Goal: Task Accomplishment & Management: Manage account settings

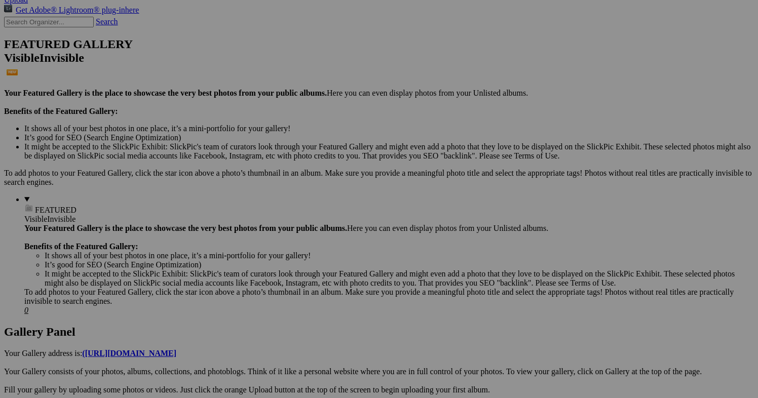
scroll to position [244, 0]
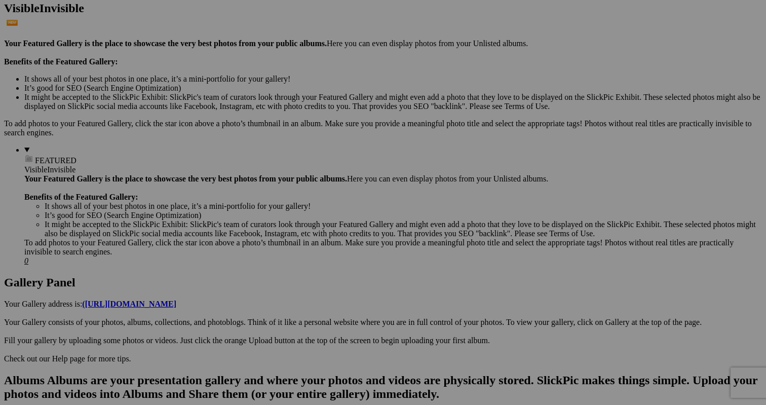
scroll to position [282, 0]
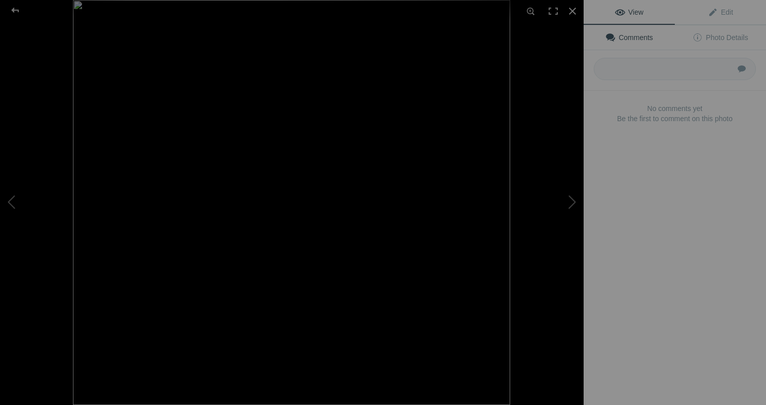
scroll to position [264, 0]
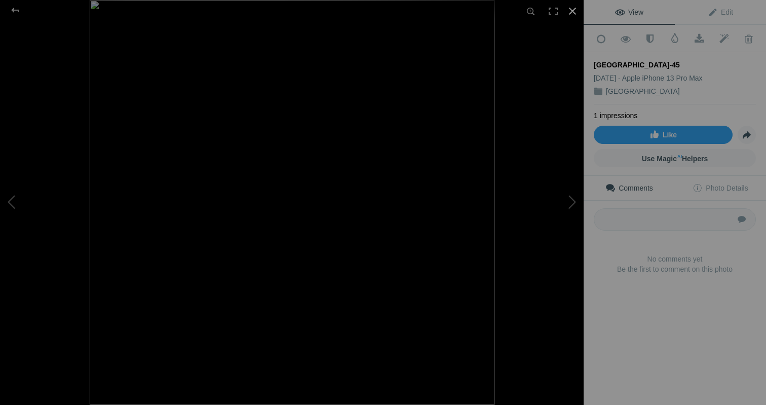
click at [575, 11] on div at bounding box center [572, 11] width 22 height 22
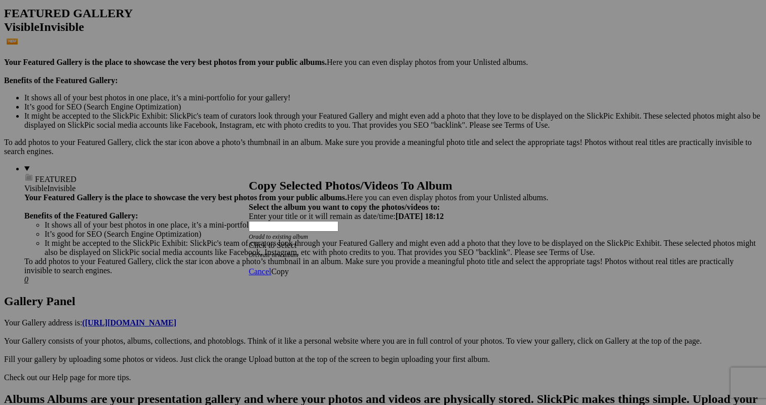
click at [249, 241] on span at bounding box center [249, 245] width 0 height 9
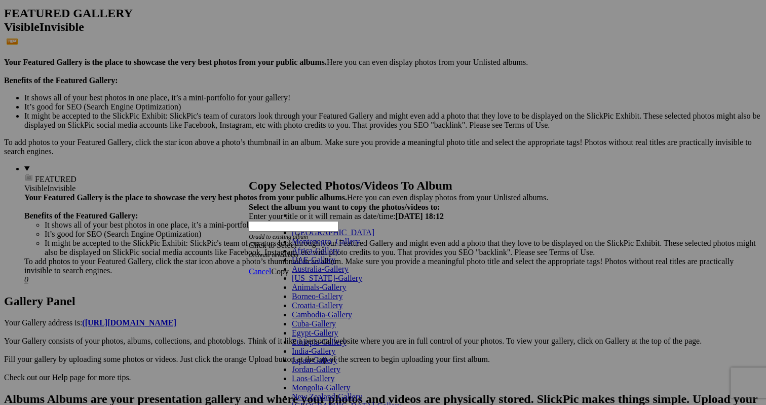
scroll to position [236, 0]
click at [271, 267] on span "Cancel" at bounding box center [260, 271] width 22 height 9
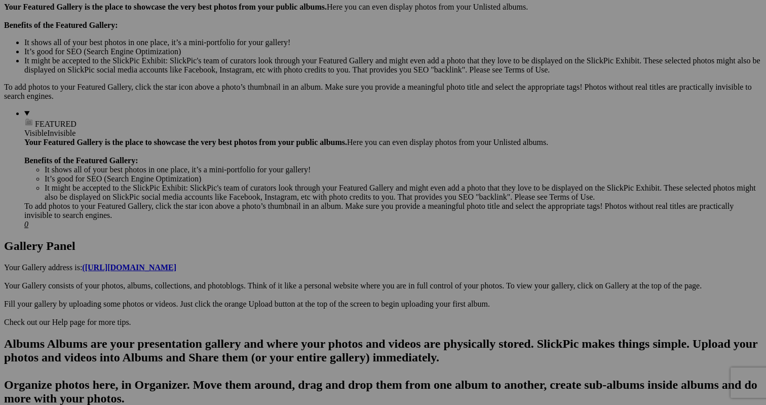
scroll to position [324, 0]
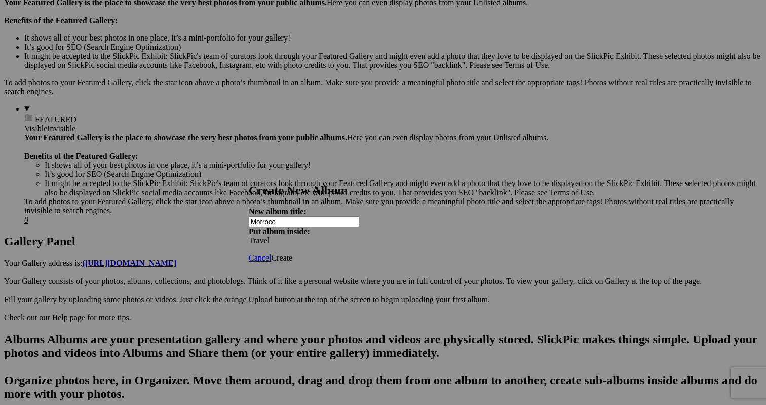
click at [381, 255] on div "Cancel Create" at bounding box center [383, 257] width 268 height 9
click at [327, 217] on input "Morroco" at bounding box center [304, 221] width 110 height 11
type input "[GEOGRAPHIC_DATA]"
click at [292, 253] on span "Create" at bounding box center [281, 257] width 21 height 9
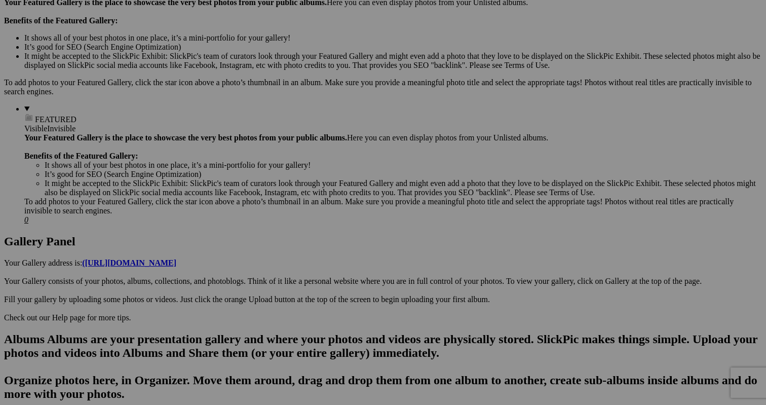
scroll to position [311, 0]
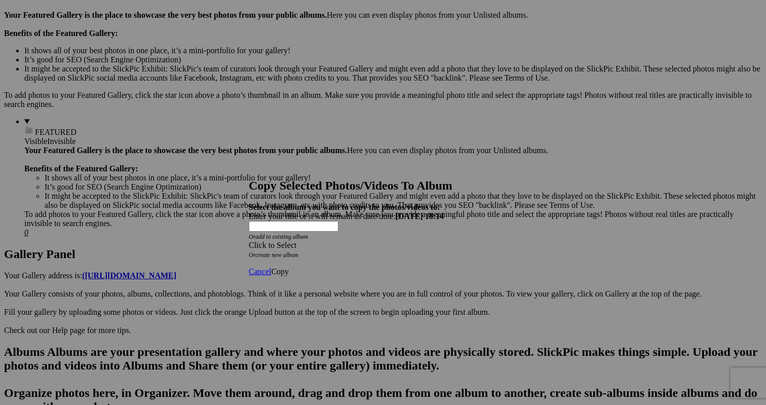
click at [249, 241] on span at bounding box center [249, 245] width 0 height 9
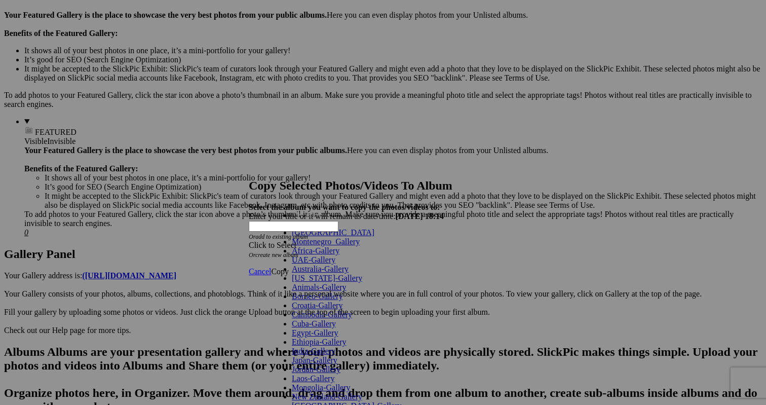
scroll to position [236, 0]
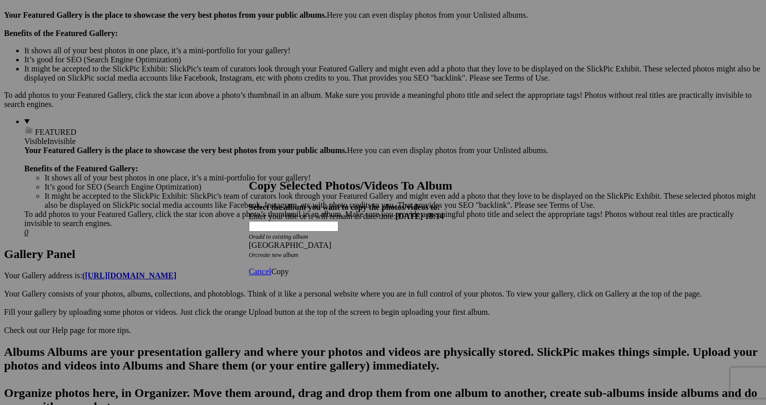
click at [289, 267] on span "Copy" at bounding box center [280, 271] width 18 height 9
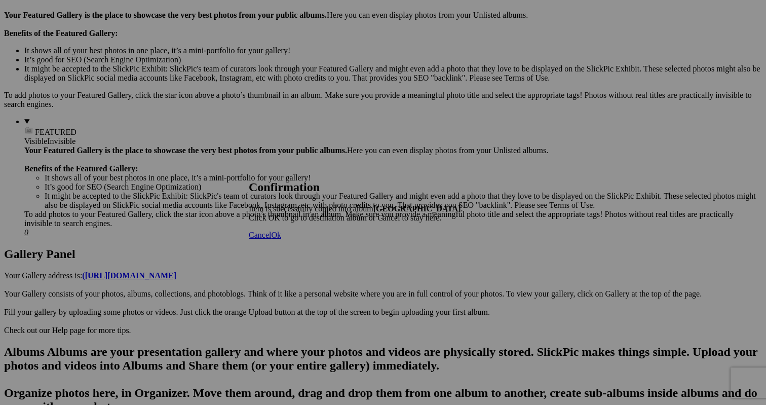
click at [271, 239] on span "Cancel" at bounding box center [260, 234] width 22 height 9
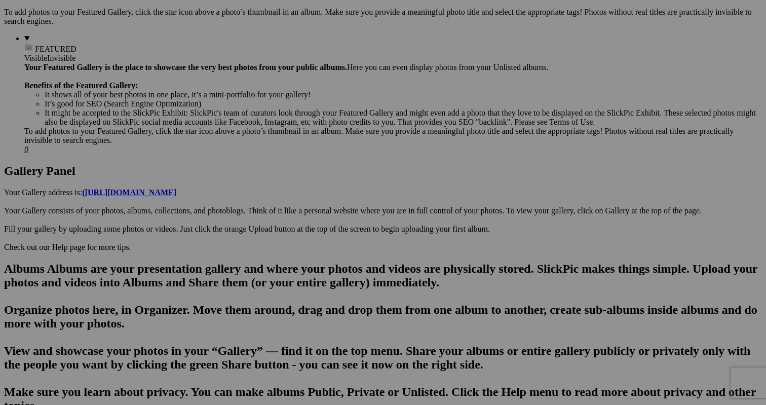
scroll to position [399, 0]
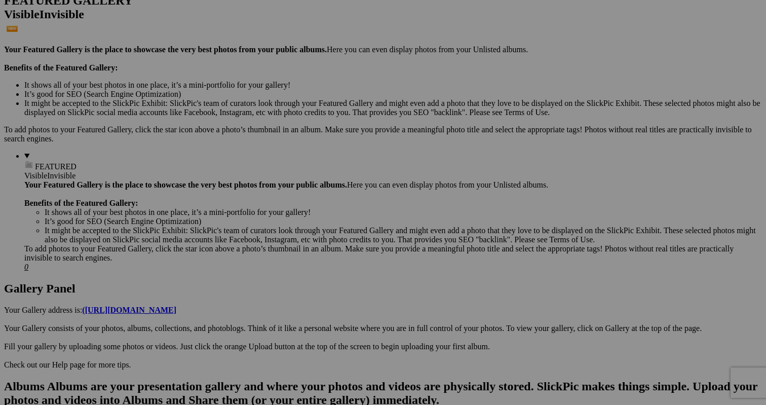
scroll to position [278, 0]
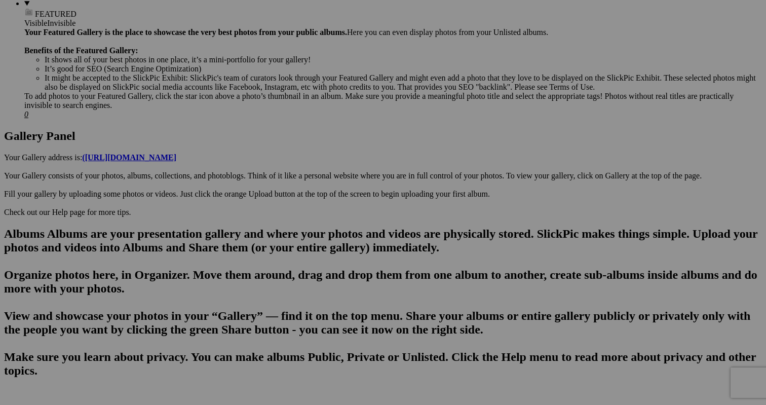
scroll to position [433, 0]
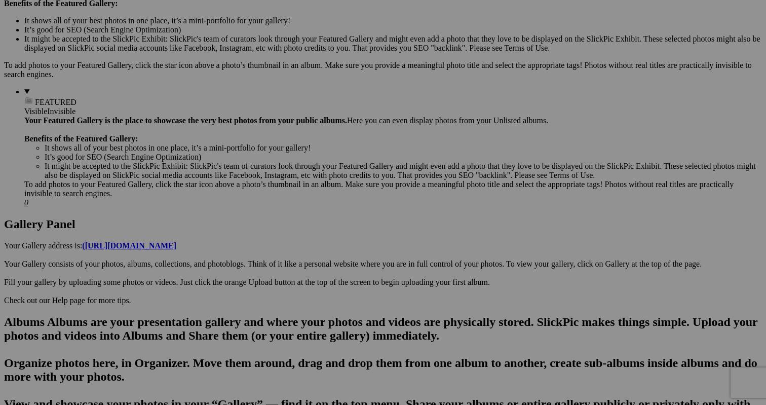
scroll to position [334, 0]
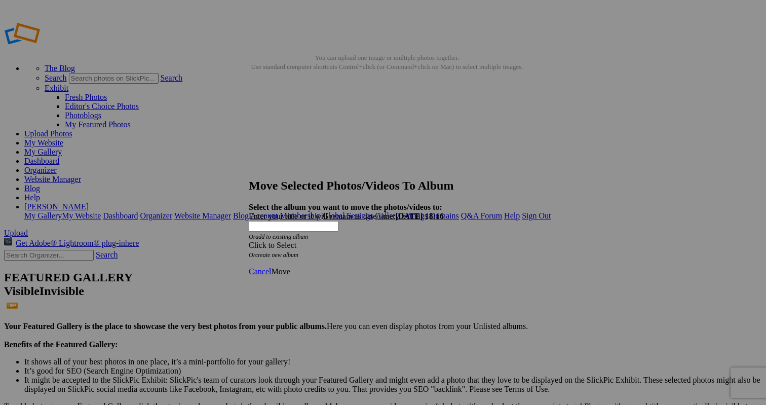
click at [359, 241] on div "Click to Select" at bounding box center [383, 245] width 268 height 9
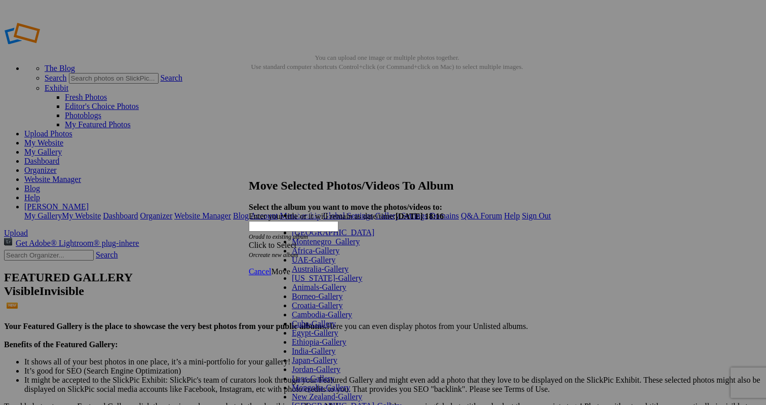
scroll to position [236, 0]
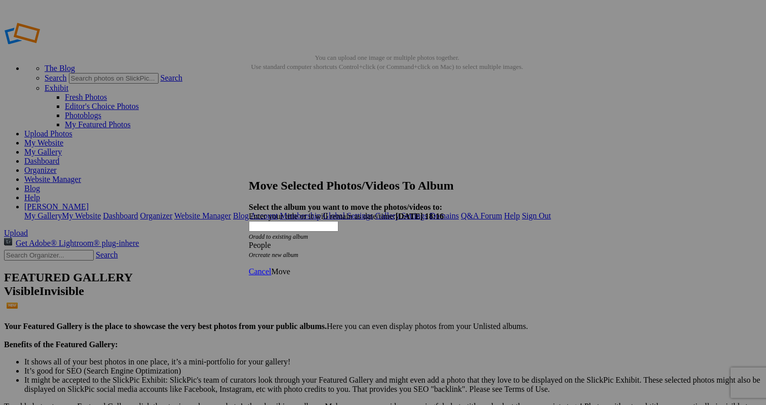
click at [290, 267] on span "Move" at bounding box center [280, 271] width 19 height 9
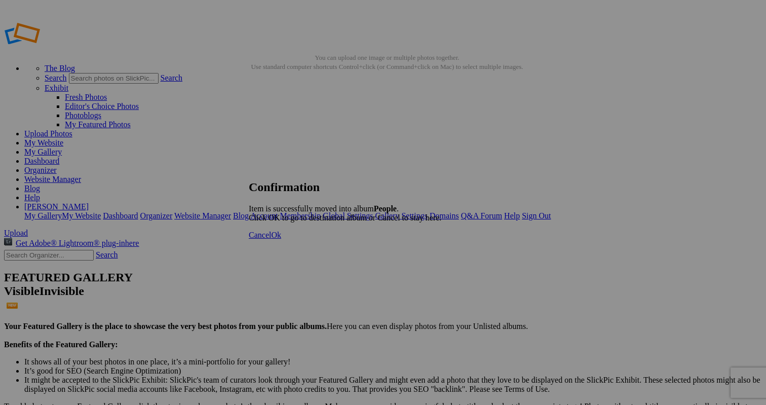
click at [271, 239] on span "Cancel" at bounding box center [260, 234] width 22 height 9
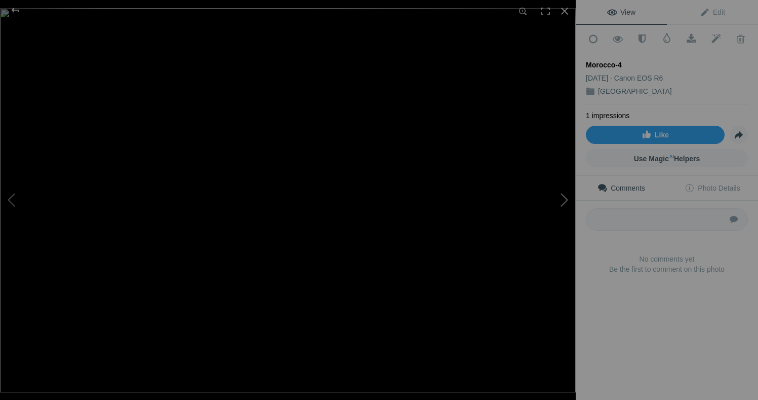
click at [566, 200] on button at bounding box center [538, 200] width 76 height 144
click at [566, 202] on button at bounding box center [538, 200] width 76 height 144
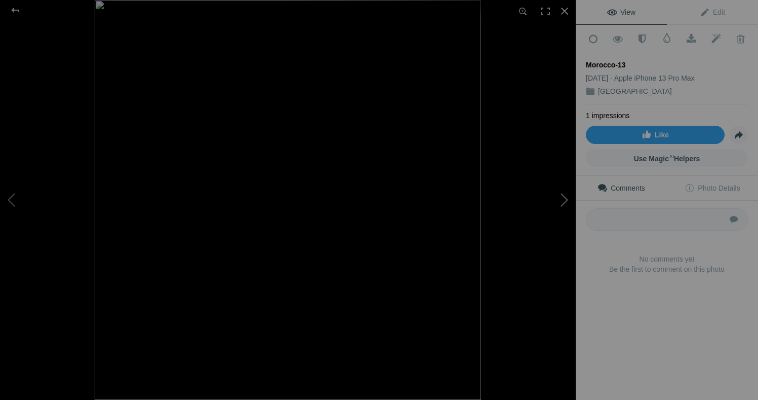
click at [566, 202] on button at bounding box center [538, 200] width 76 height 144
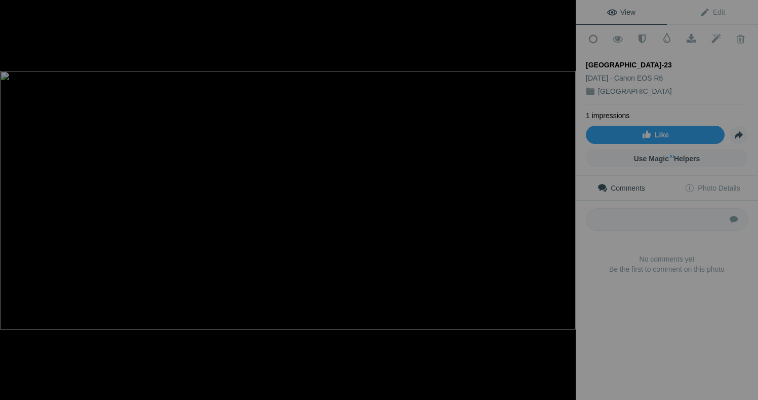
click at [566, 202] on button at bounding box center [538, 200] width 76 height 144
click at [567, 9] on div at bounding box center [565, 11] width 22 height 22
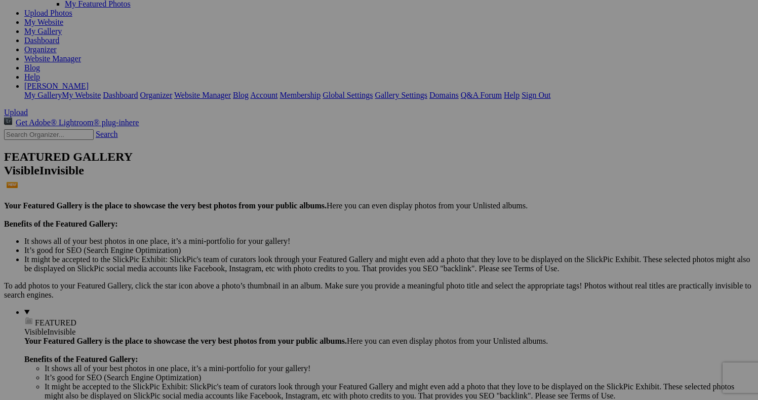
scroll to position [121, 0]
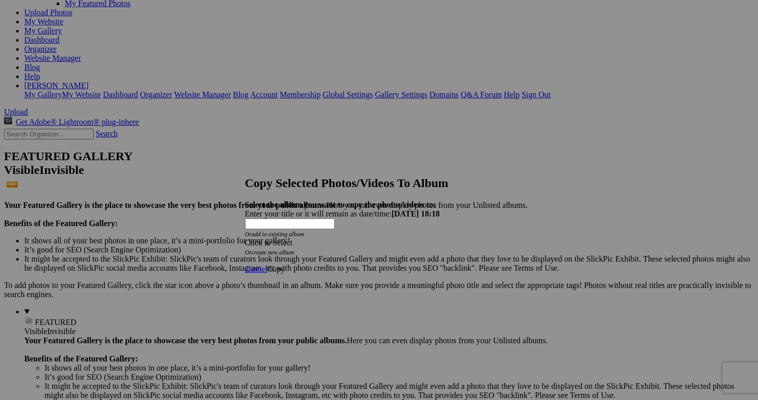
click at [245, 238] on span at bounding box center [245, 242] width 0 height 9
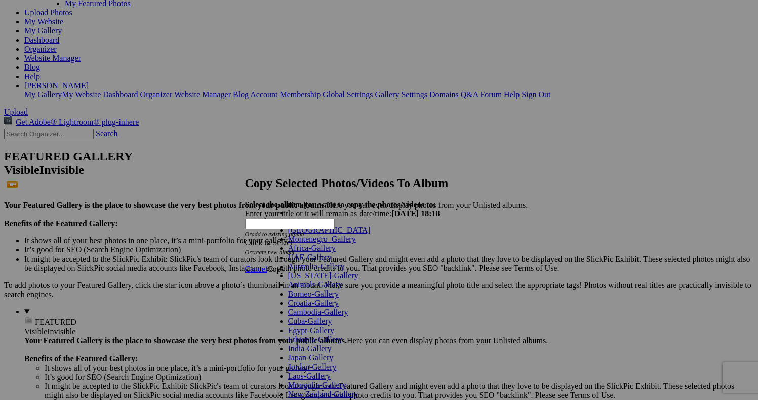
scroll to position [240, 0]
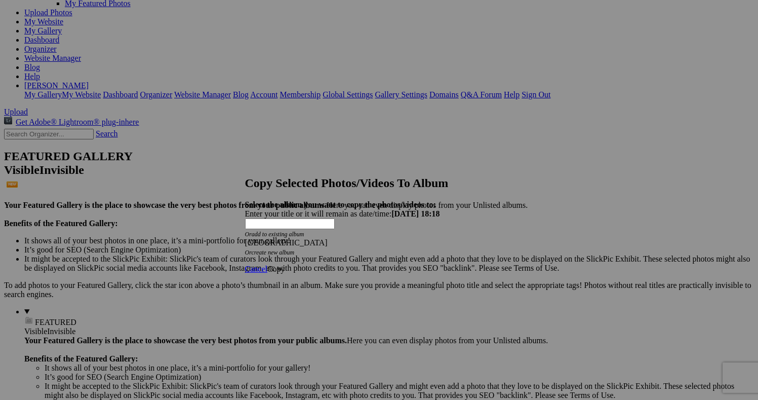
click at [285, 264] on span "Copy" at bounding box center [276, 268] width 18 height 9
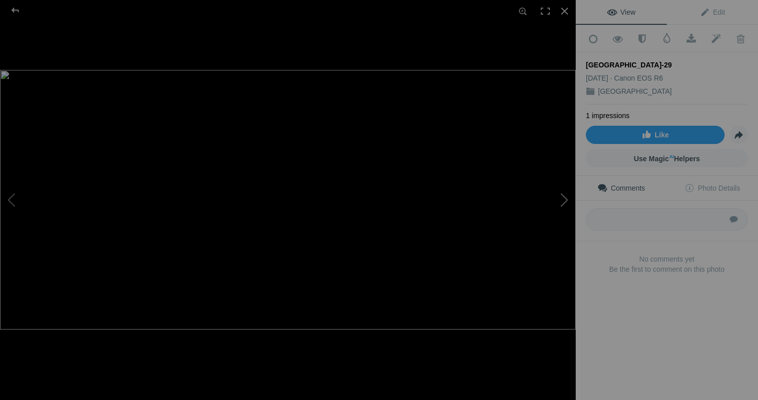
click at [566, 201] on button at bounding box center [538, 200] width 76 height 144
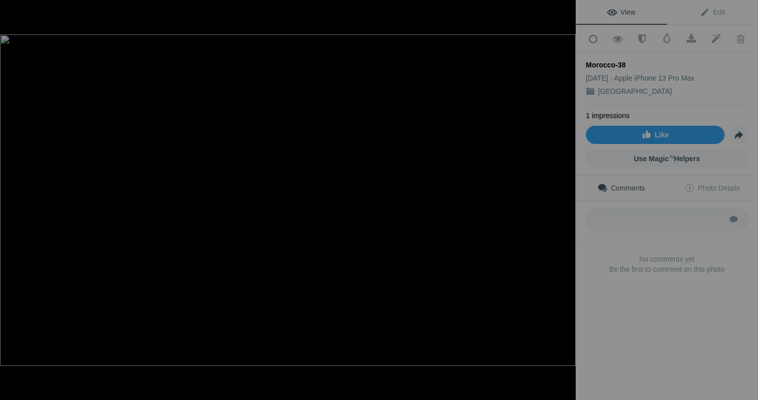
click at [566, 201] on button at bounding box center [538, 200] width 76 height 144
click at [565, 200] on button at bounding box center [538, 200] width 76 height 144
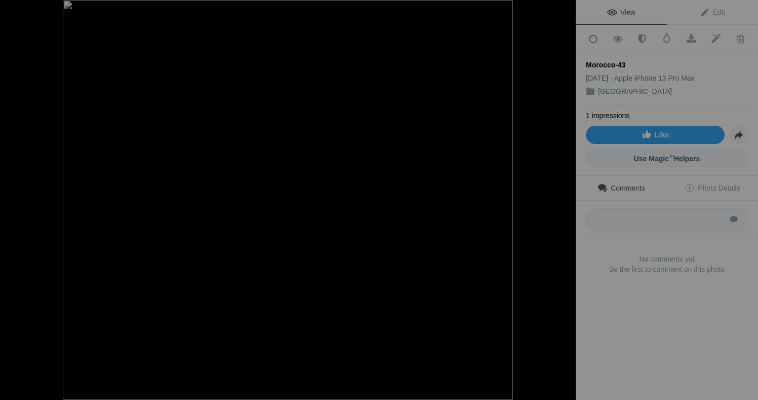
click at [565, 200] on button at bounding box center [538, 200] width 76 height 144
click at [10, 196] on button at bounding box center [38, 200] width 76 height 144
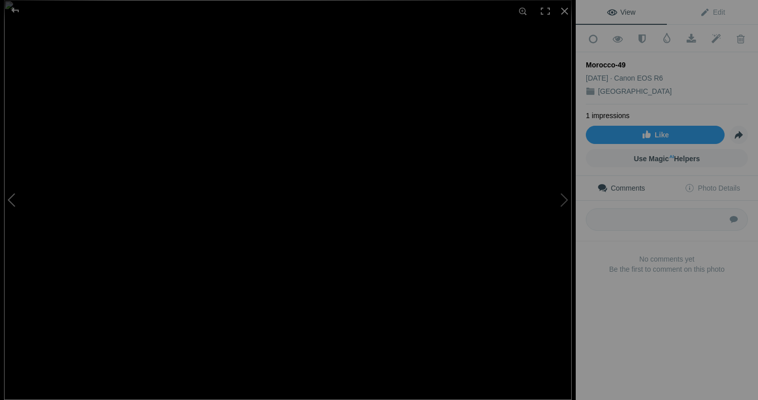
click at [10, 196] on button at bounding box center [38, 200] width 76 height 144
click at [564, 12] on div at bounding box center [565, 11] width 22 height 22
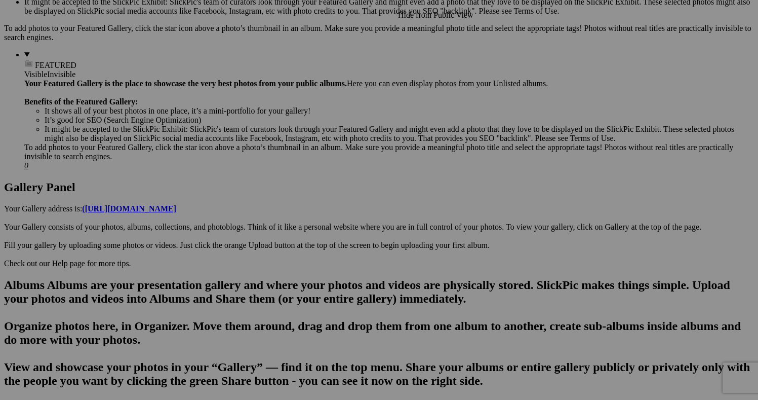
scroll to position [378, 0]
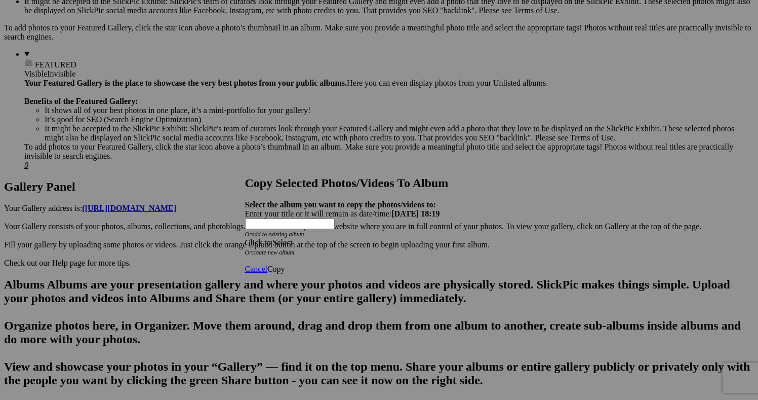
click at [245, 238] on span at bounding box center [245, 242] width 0 height 9
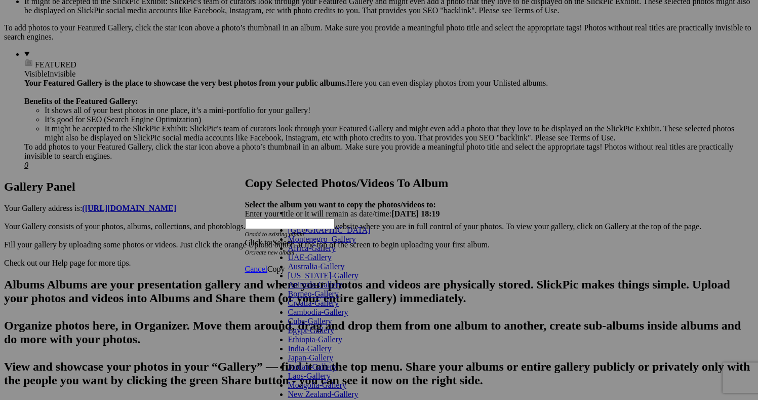
scroll to position [236, 0]
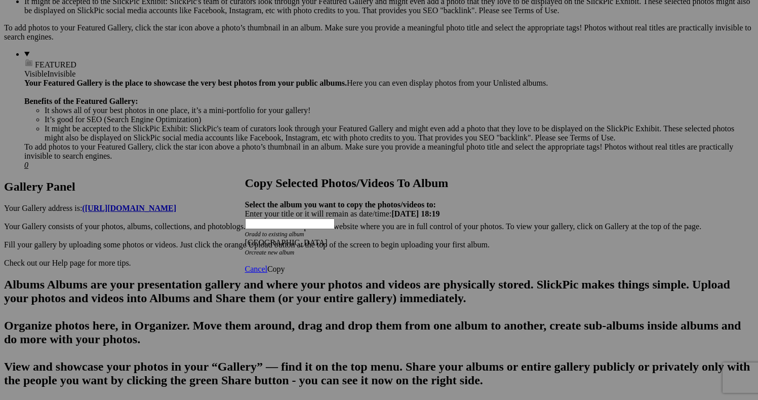
click at [285, 264] on span "Copy" at bounding box center [276, 268] width 18 height 9
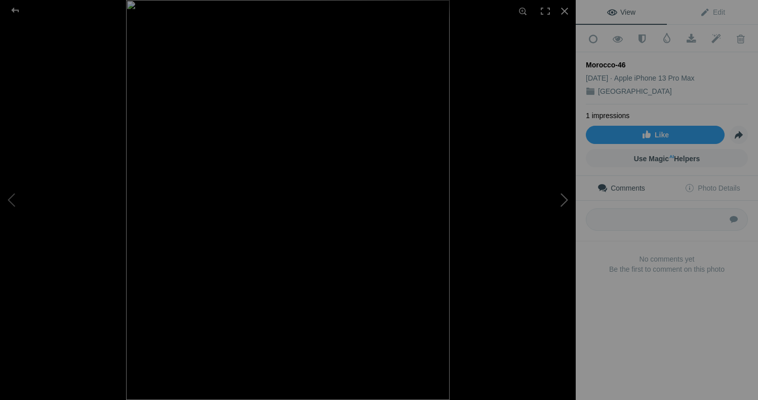
click at [562, 200] on button at bounding box center [538, 200] width 76 height 144
click at [13, 201] on button at bounding box center [38, 200] width 76 height 144
click at [567, 200] on button at bounding box center [538, 200] width 76 height 144
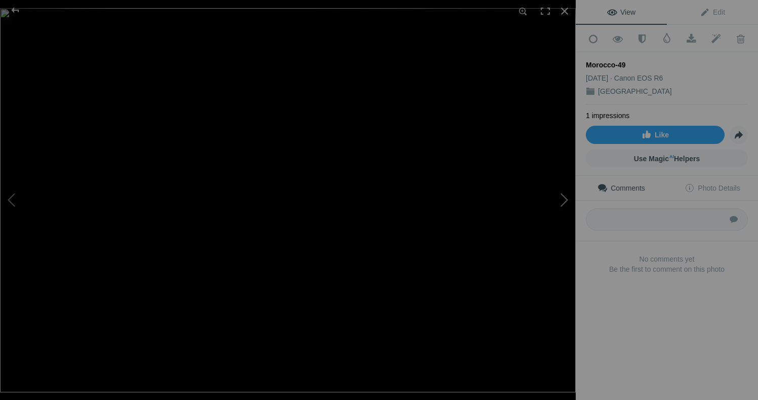
click at [567, 200] on button at bounding box center [538, 200] width 76 height 144
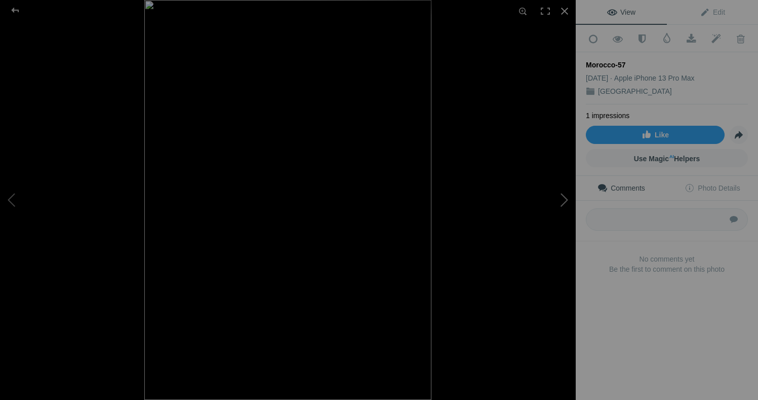
click at [567, 200] on button at bounding box center [538, 200] width 76 height 144
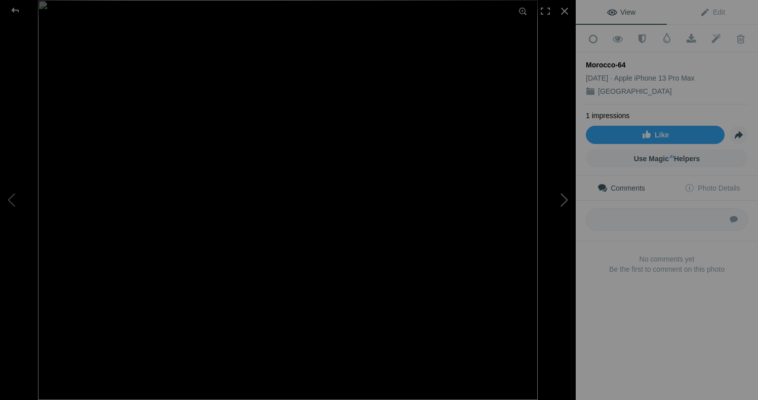
click at [567, 200] on button at bounding box center [538, 200] width 76 height 144
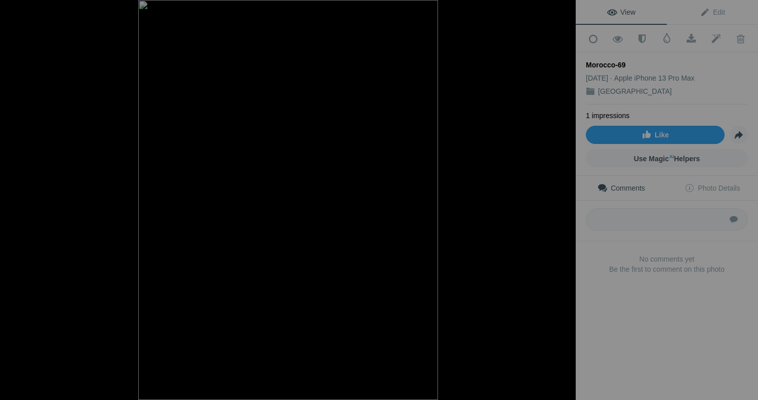
click at [567, 200] on button at bounding box center [538, 200] width 76 height 144
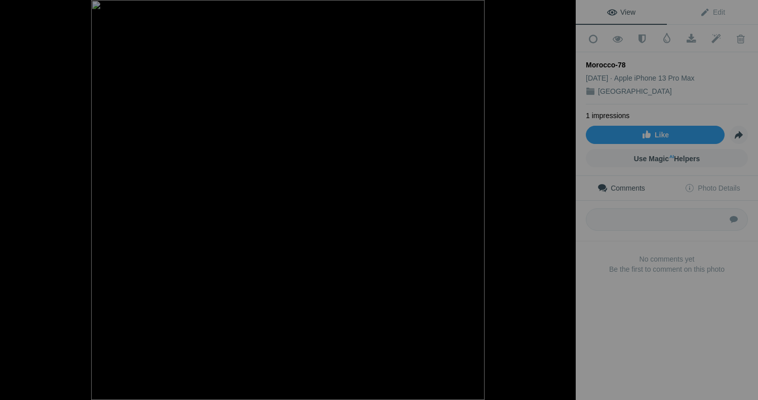
click at [567, 200] on button at bounding box center [538, 200] width 76 height 144
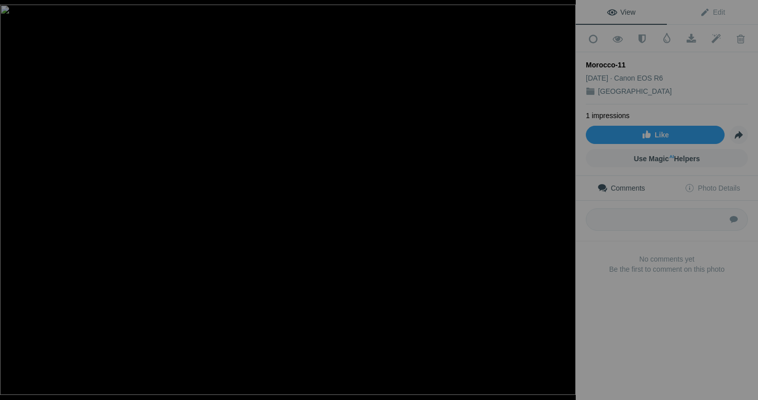
click at [567, 200] on button at bounding box center [538, 200] width 76 height 144
click at [563, 202] on button at bounding box center [538, 200] width 76 height 144
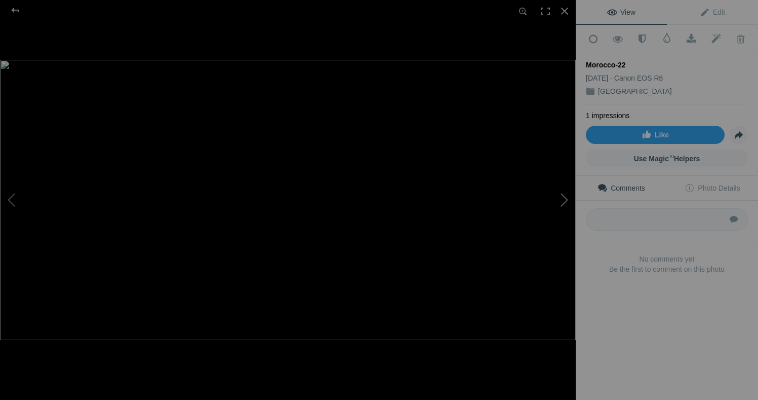
click at [563, 202] on button at bounding box center [538, 200] width 76 height 144
click at [8, 199] on button at bounding box center [38, 200] width 76 height 144
click at [560, 198] on button at bounding box center [538, 200] width 76 height 144
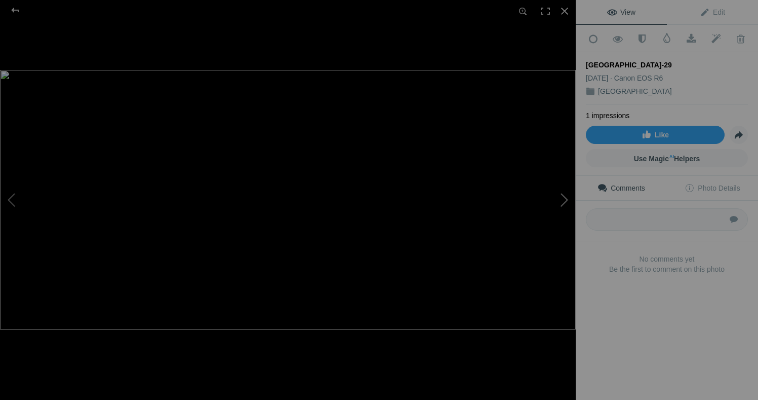
click at [560, 198] on button at bounding box center [538, 200] width 76 height 144
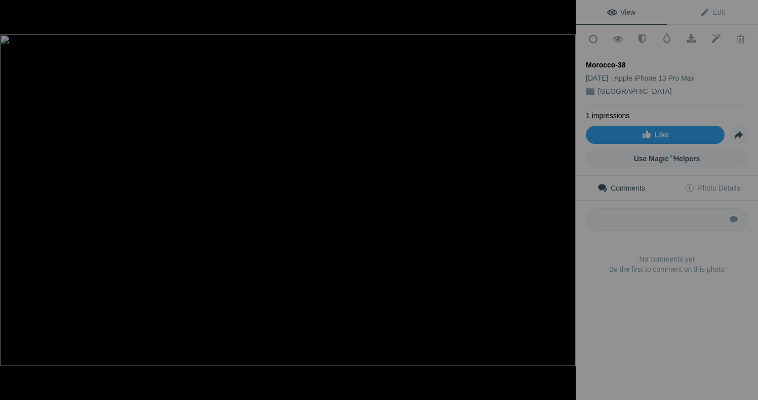
click at [560, 198] on button at bounding box center [538, 200] width 76 height 144
click at [566, 199] on button at bounding box center [538, 200] width 76 height 144
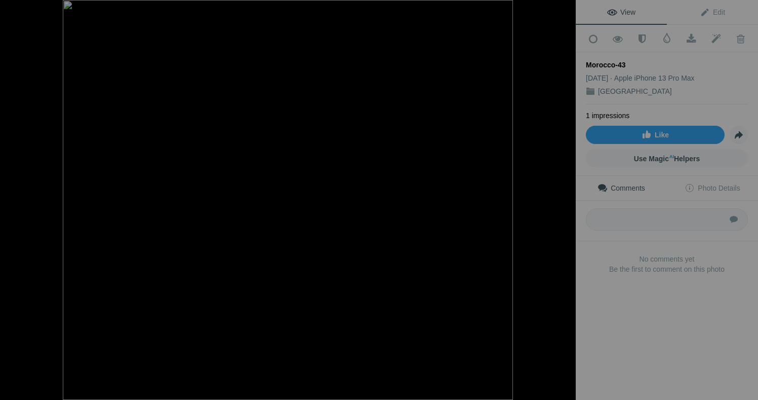
click at [566, 199] on button at bounding box center [538, 200] width 76 height 144
click at [565, 15] on div at bounding box center [565, 11] width 22 height 22
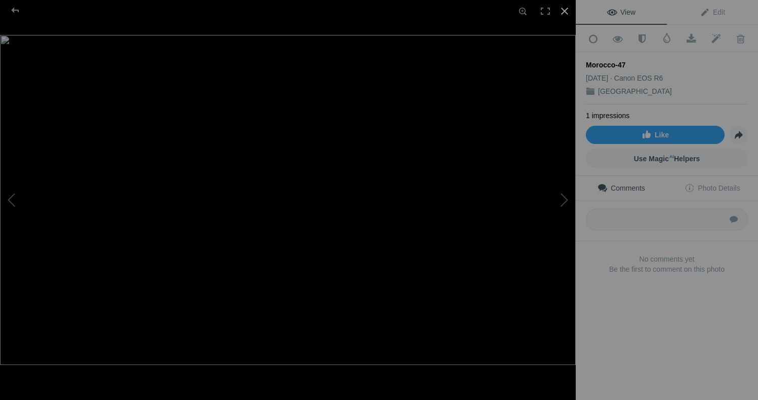
click at [568, 14] on div at bounding box center [565, 11] width 22 height 22
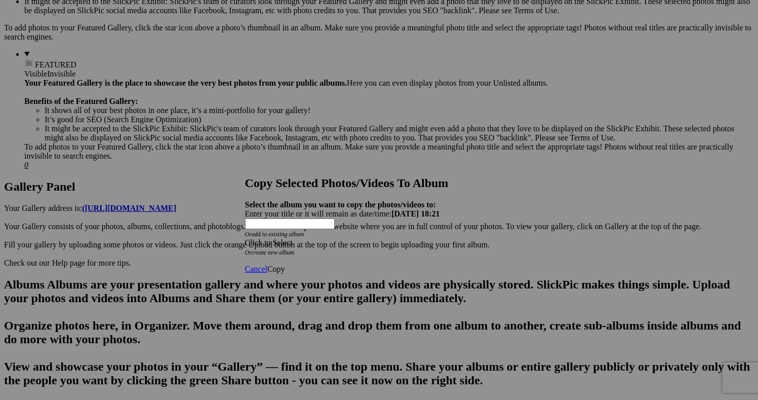
click at [444, 238] on div "Click to Select" at bounding box center [379, 242] width 268 height 9
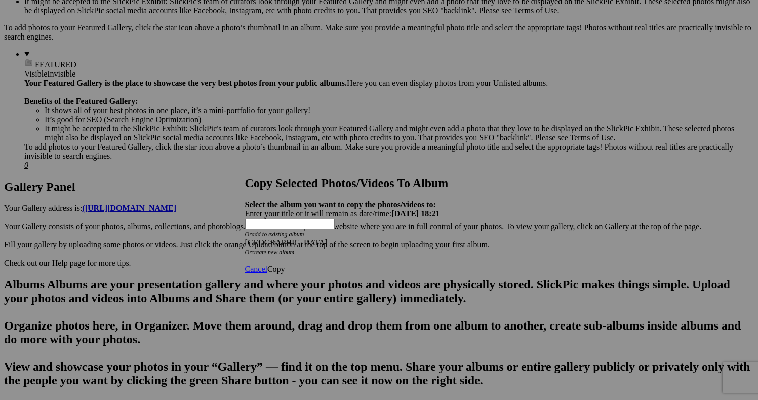
click at [285, 264] on span "Copy" at bounding box center [276, 268] width 18 height 9
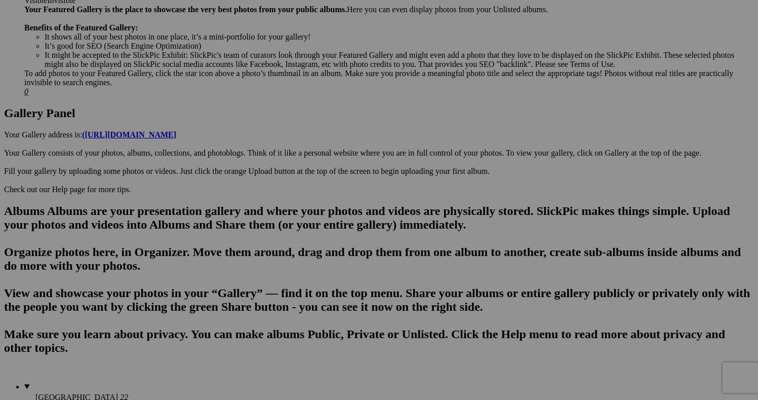
scroll to position [427, 0]
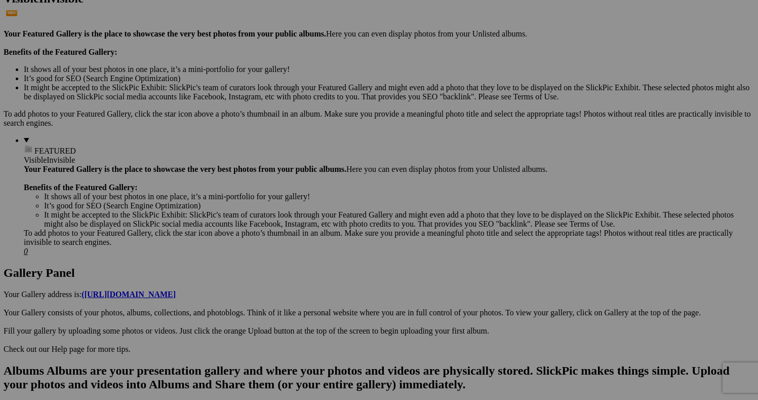
scroll to position [292, 0]
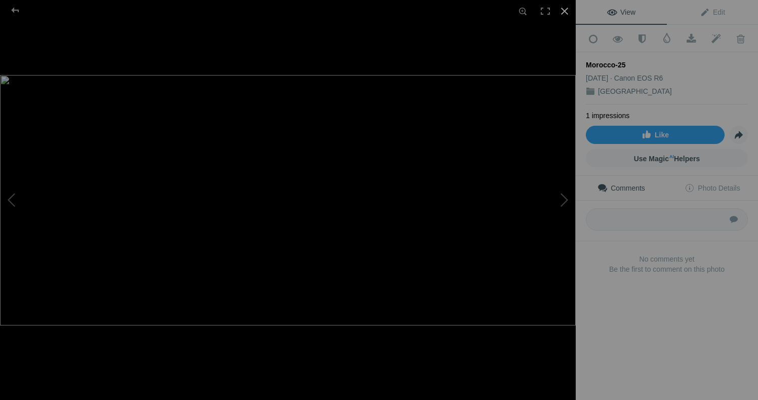
click at [564, 12] on div at bounding box center [565, 11] width 22 height 22
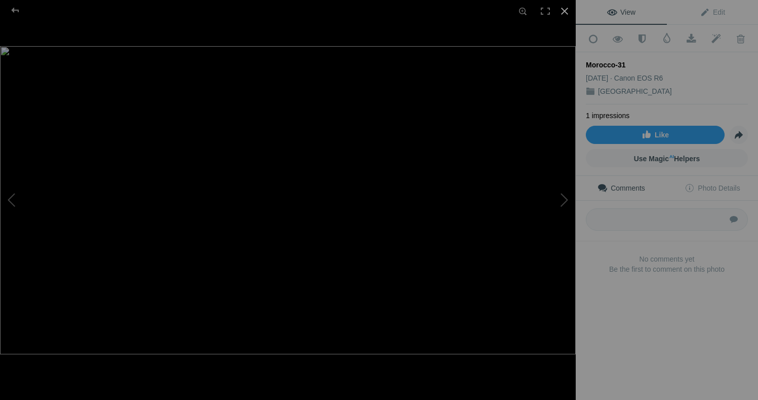
click at [562, 11] on div at bounding box center [565, 11] width 22 height 22
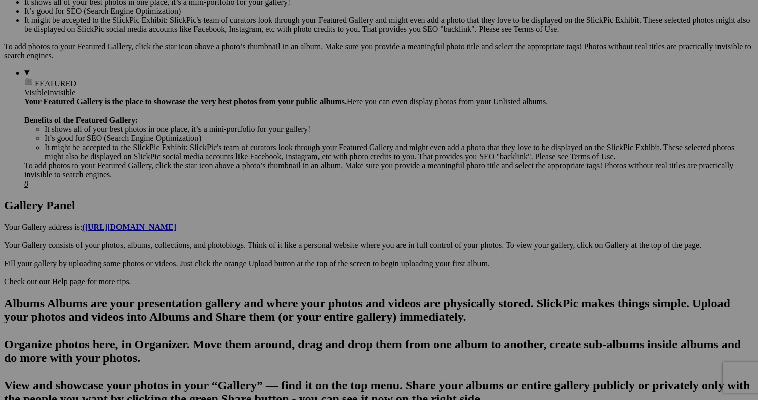
scroll to position [362, 0]
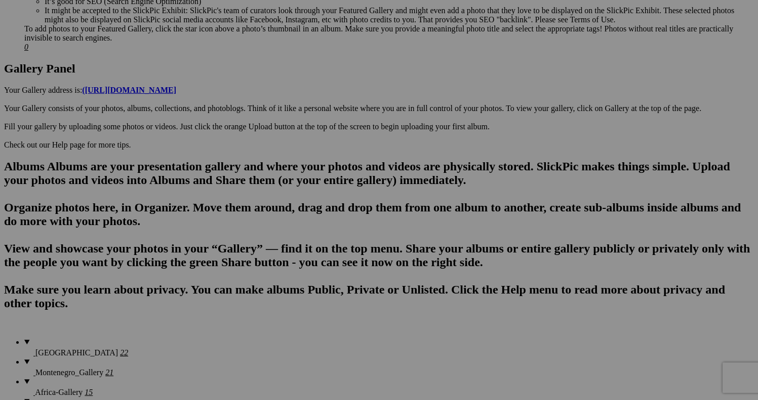
scroll to position [502, 0]
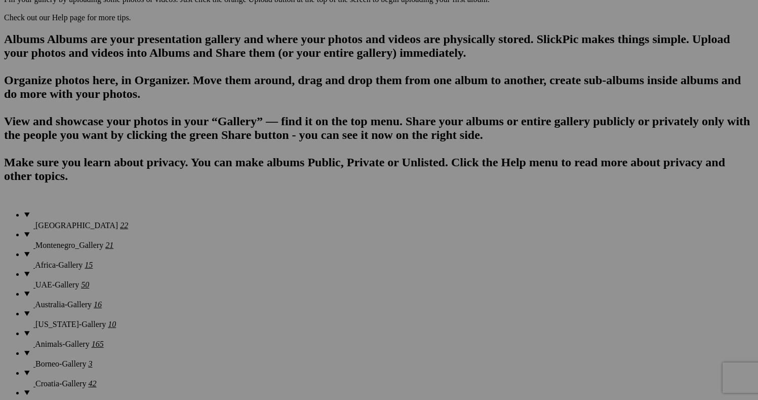
scroll to position [624, 0]
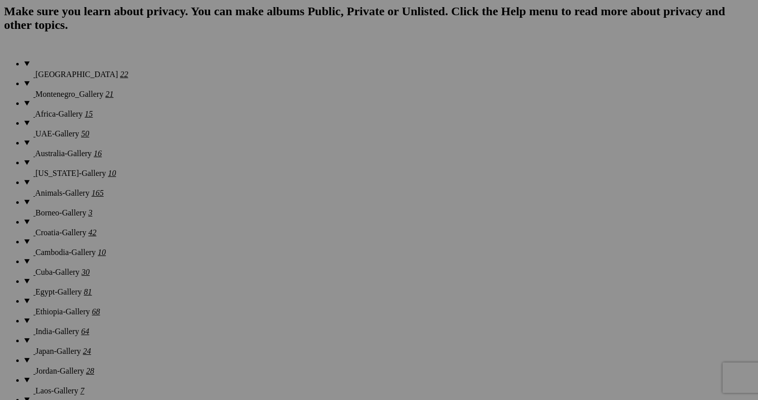
scroll to position [776, 0]
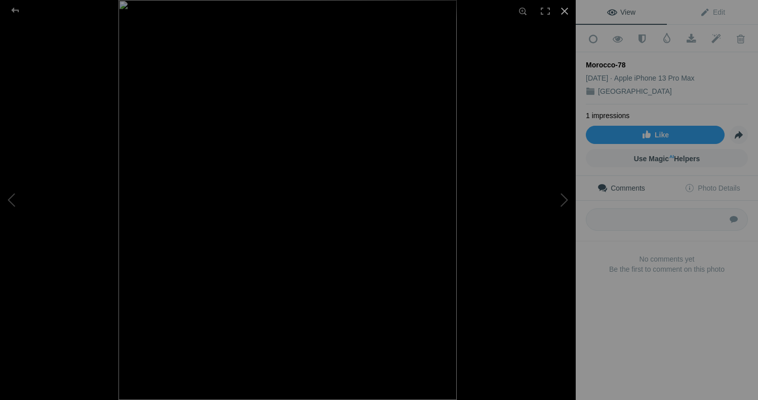
click at [569, 12] on div at bounding box center [565, 11] width 22 height 22
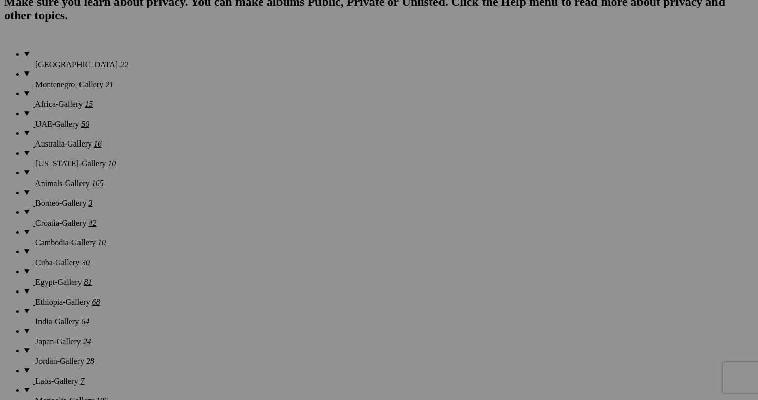
scroll to position [784, 0]
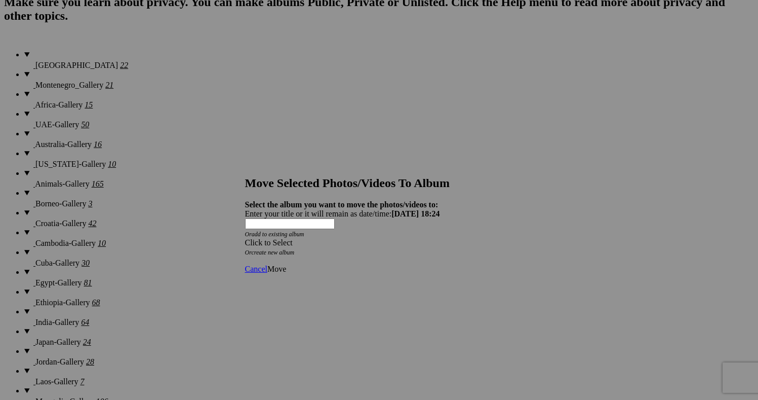
click at [390, 238] on div "Click to Select" at bounding box center [379, 242] width 268 height 9
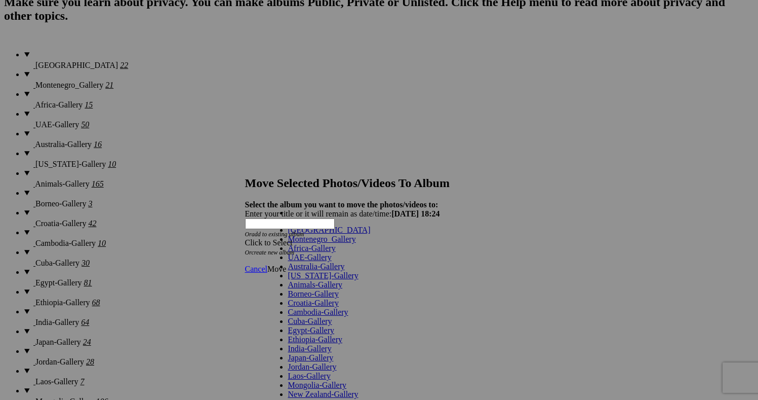
scroll to position [0, 0]
click at [335, 234] on link "[GEOGRAPHIC_DATA]" at bounding box center [329, 229] width 83 height 9
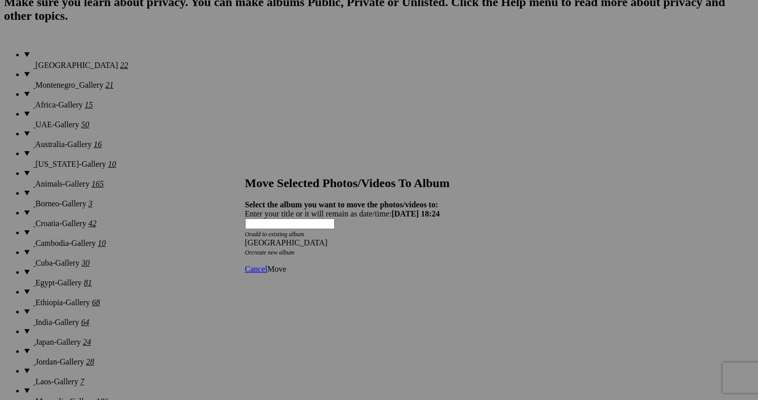
click at [286, 264] on span "Move" at bounding box center [276, 268] width 19 height 9
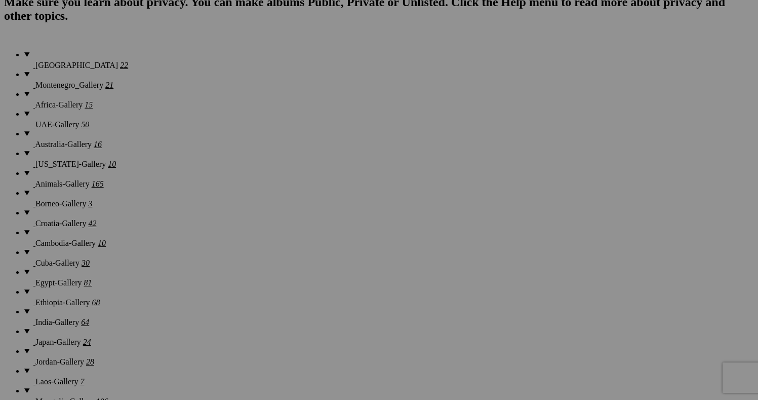
scroll to position [608, 0]
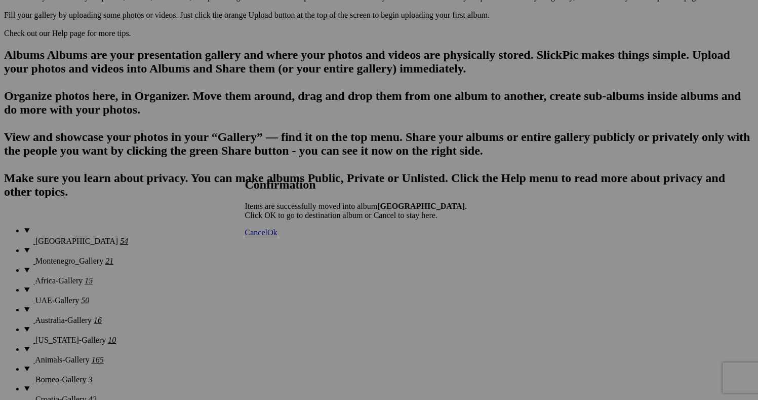
click at [278, 237] on span "Ok" at bounding box center [272, 232] width 10 height 9
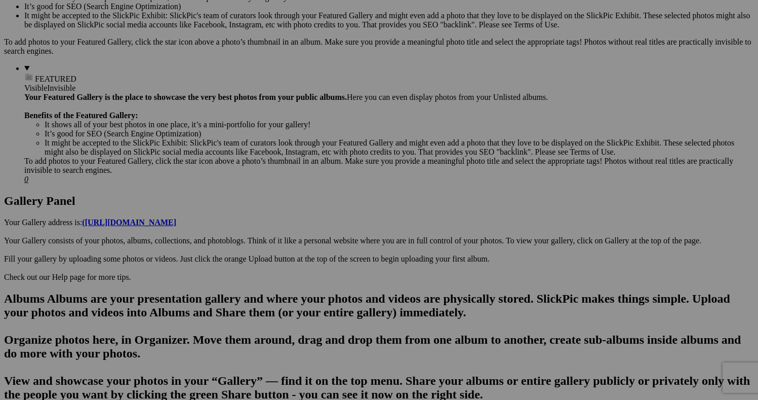
scroll to position [355, 0]
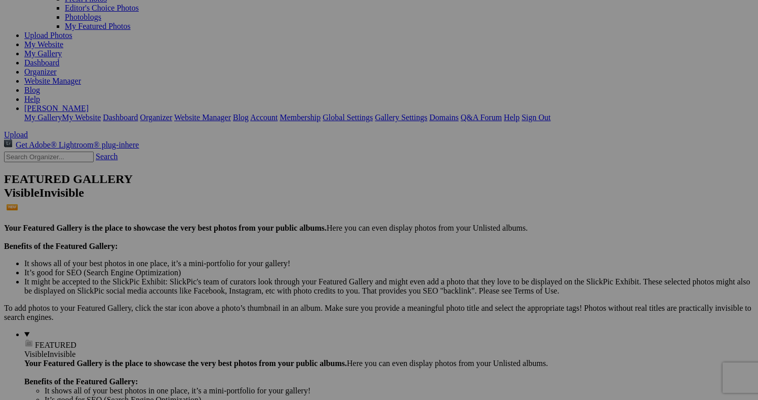
scroll to position [105, 0]
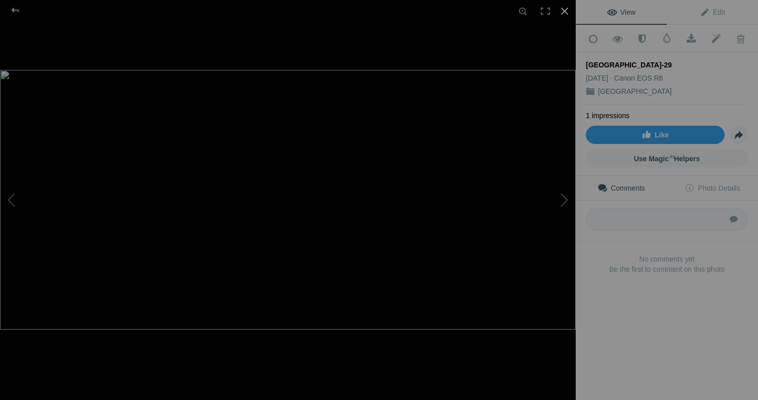
click at [560, 10] on div at bounding box center [565, 11] width 22 height 22
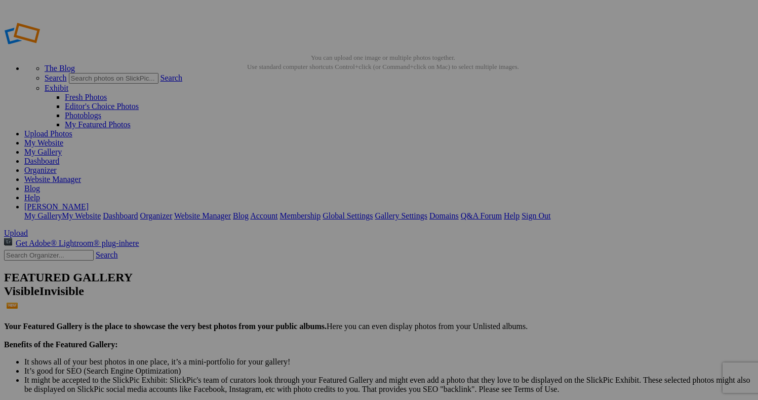
scroll to position [0, 0]
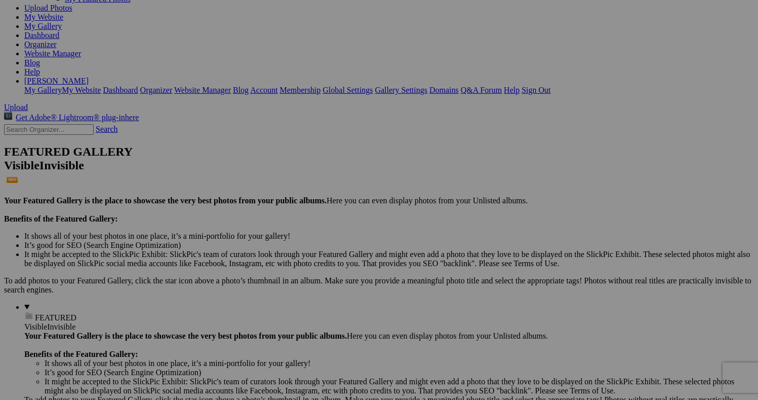
scroll to position [125, 0]
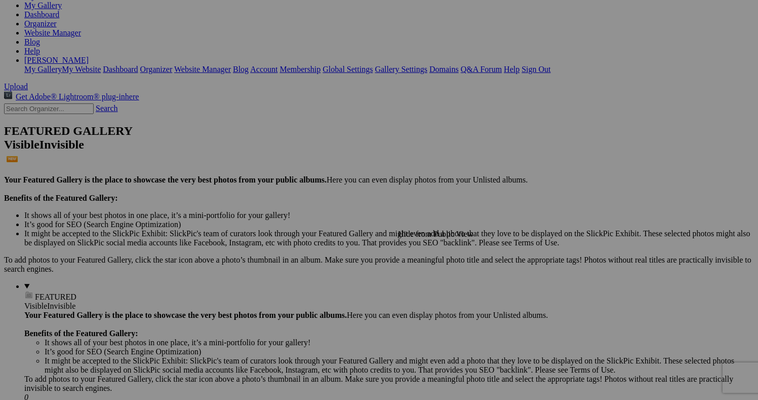
scroll to position [118, 0]
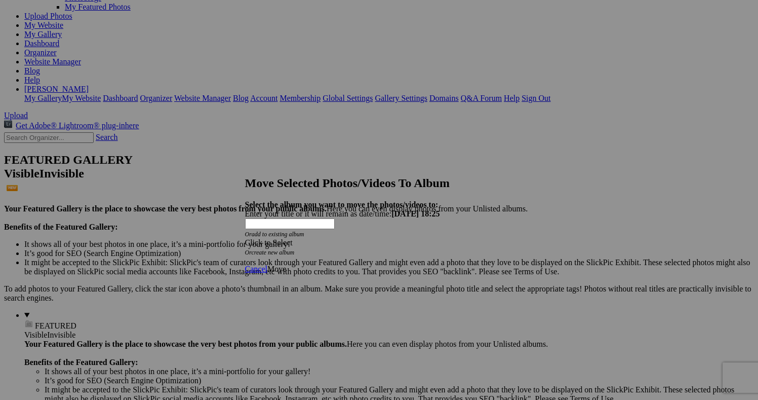
click at [357, 238] on div "Click to Select" at bounding box center [379, 242] width 268 height 9
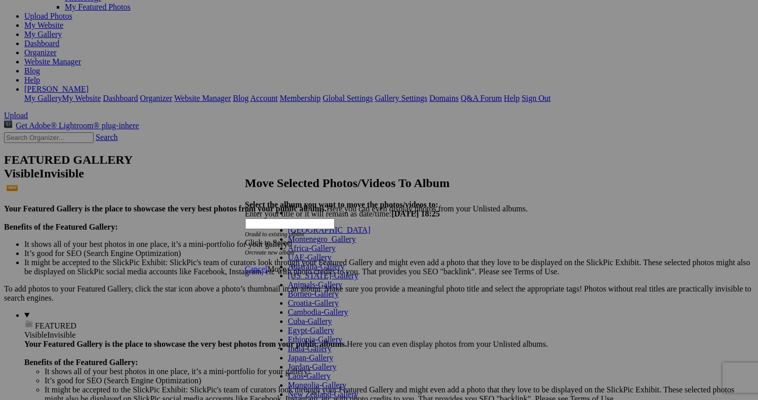
scroll to position [0, 0]
click at [303, 234] on link "[GEOGRAPHIC_DATA]" at bounding box center [329, 229] width 83 height 9
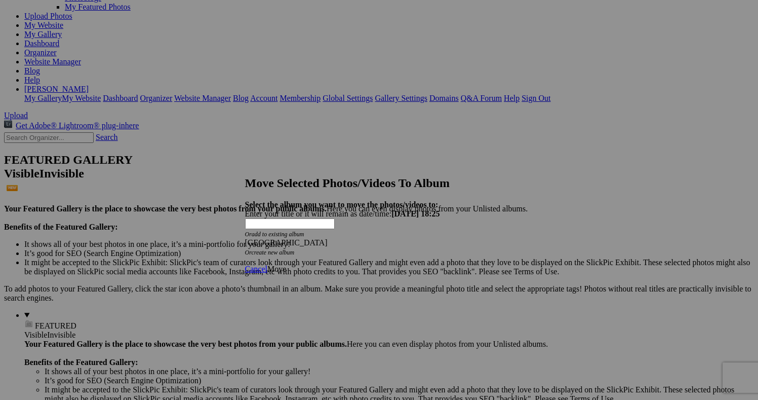
click at [286, 264] on span "Move" at bounding box center [276, 268] width 19 height 9
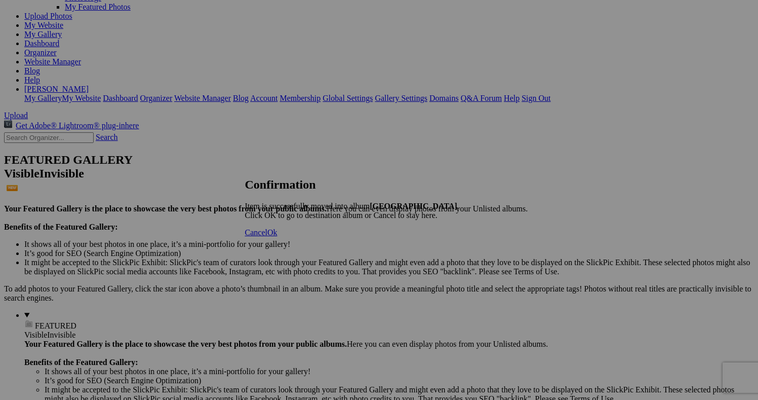
click at [267, 237] on span "Cancel" at bounding box center [256, 232] width 22 height 9
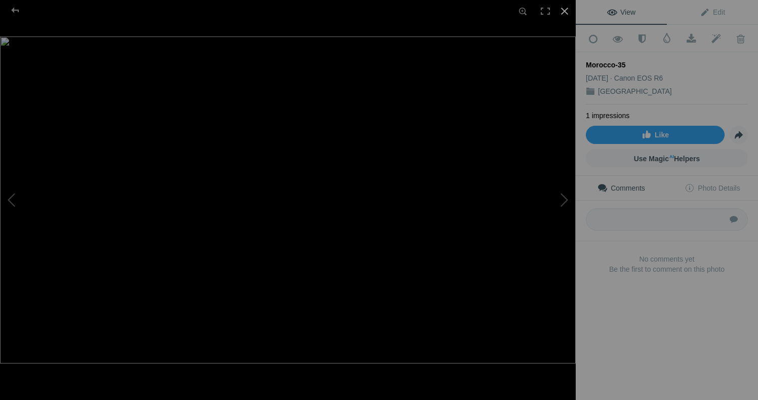
click at [566, 7] on div at bounding box center [565, 11] width 22 height 22
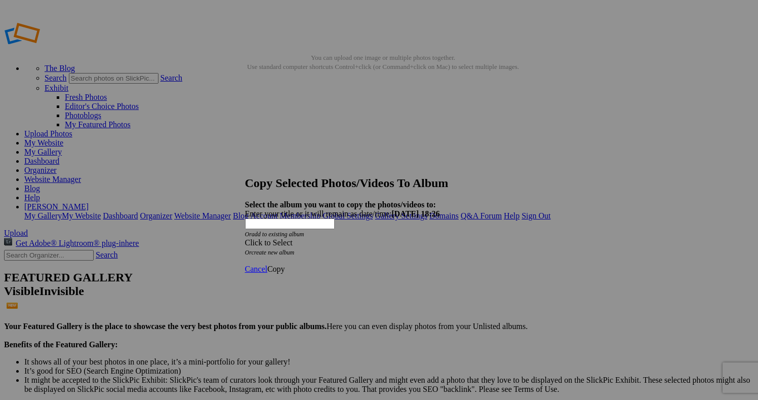
click at [468, 264] on div "Cancel Copy" at bounding box center [379, 268] width 268 height 9
click at [267, 264] on span "Cancel" at bounding box center [256, 268] width 22 height 9
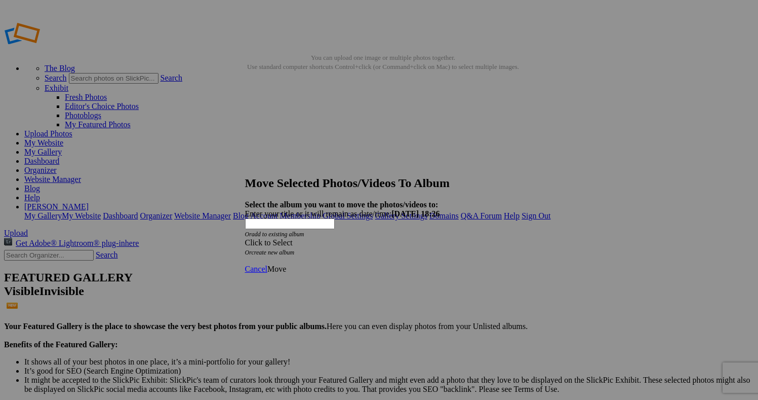
click at [341, 238] on div "Click to Select" at bounding box center [379, 242] width 268 height 9
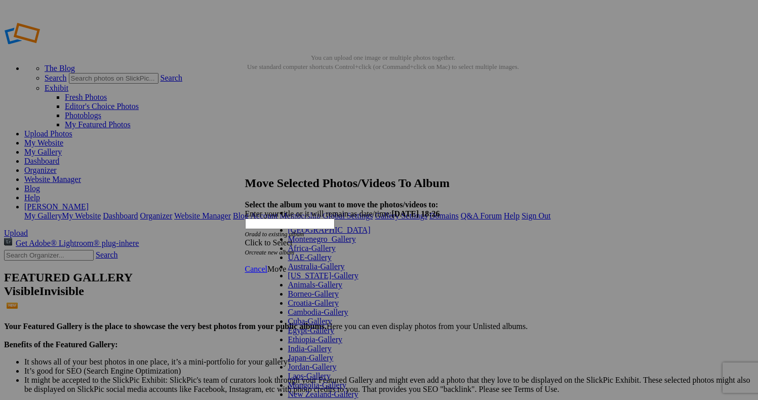
click at [313, 234] on link "[GEOGRAPHIC_DATA]" at bounding box center [329, 229] width 83 height 9
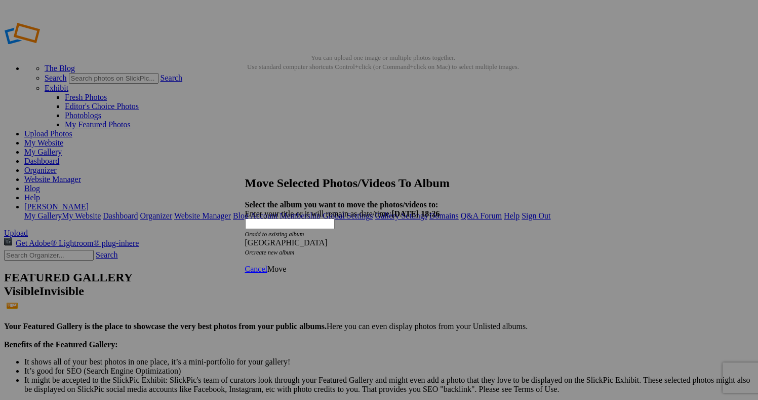
click at [286, 264] on span "Move" at bounding box center [276, 268] width 19 height 9
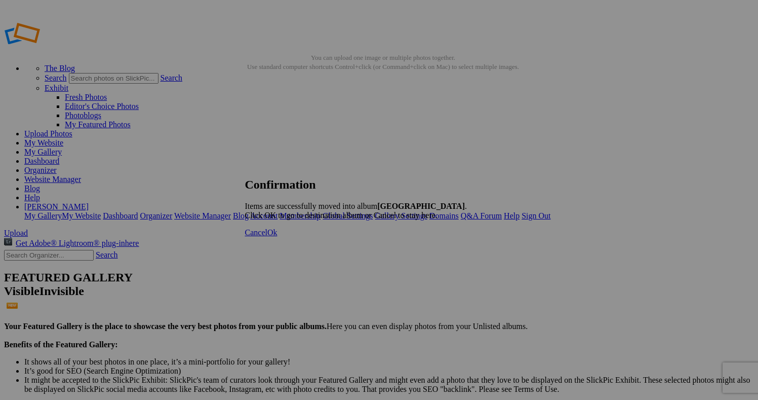
click at [267, 237] on span "Cancel" at bounding box center [256, 232] width 22 height 9
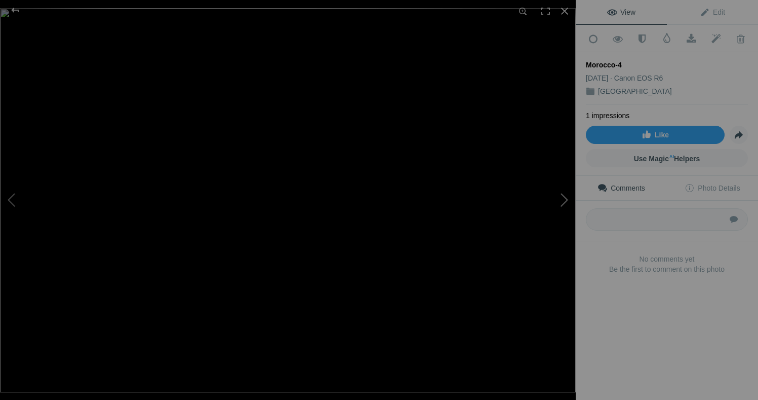
click at [567, 195] on button at bounding box center [538, 200] width 76 height 144
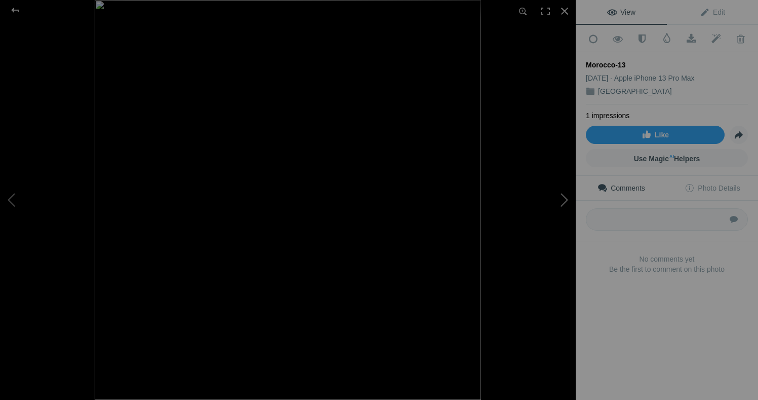
click at [567, 195] on button at bounding box center [538, 200] width 76 height 144
click at [561, 10] on div at bounding box center [565, 11] width 22 height 22
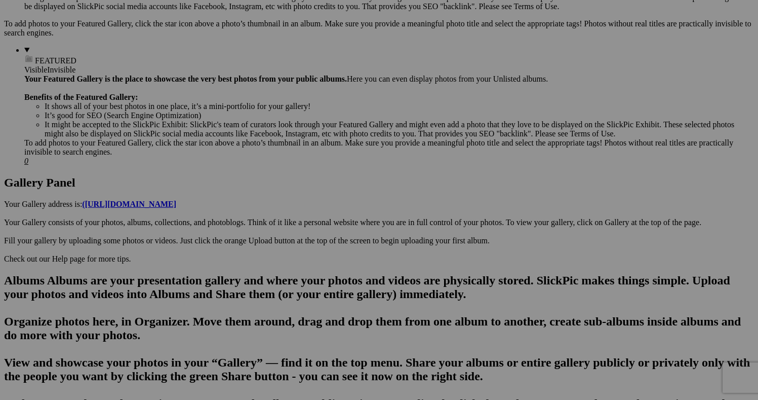
scroll to position [389, 0]
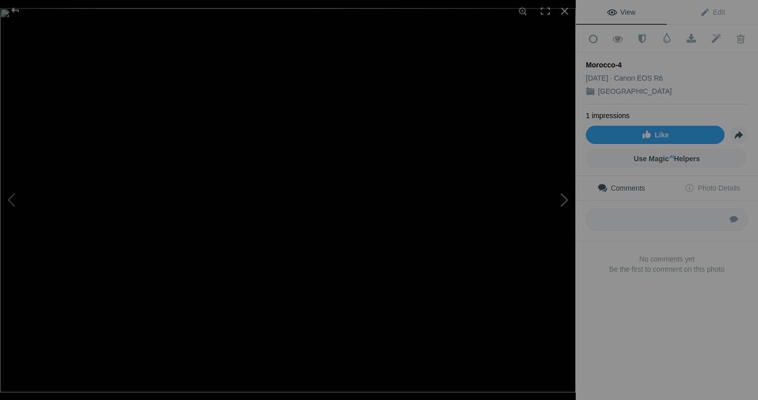
click at [561, 199] on button at bounding box center [538, 200] width 76 height 144
click at [565, 200] on button at bounding box center [538, 200] width 76 height 144
click at [16, 8] on div at bounding box center [15, 10] width 36 height 20
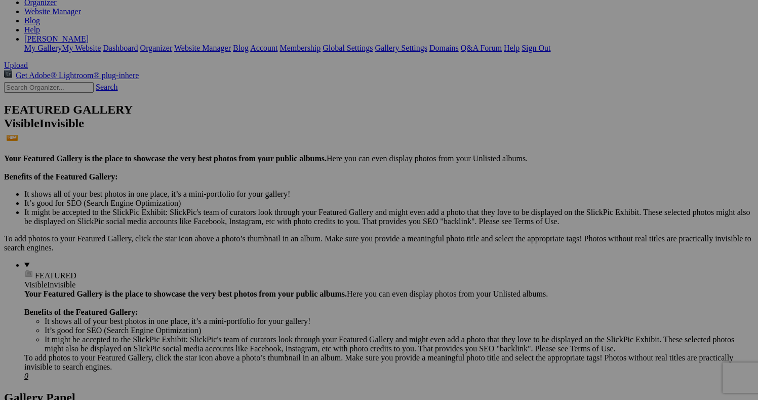
scroll to position [167, 0]
drag, startPoint x: 198, startPoint y: 264, endPoint x: 206, endPoint y: 368, distance: 104.2
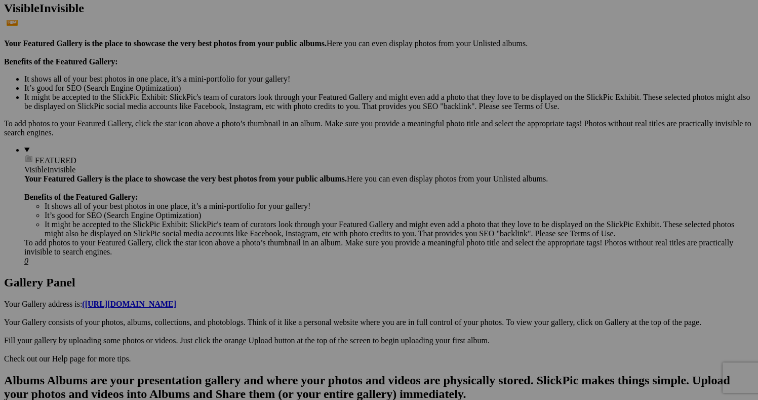
scroll to position [301, 0]
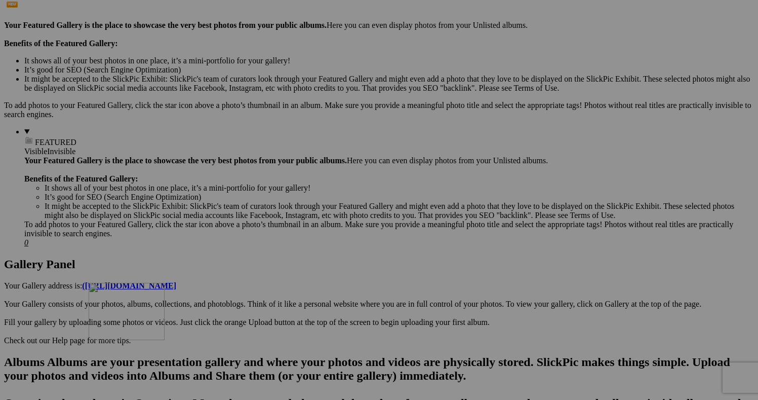
drag, startPoint x: 197, startPoint y: 256, endPoint x: 235, endPoint y: 371, distance: 121.1
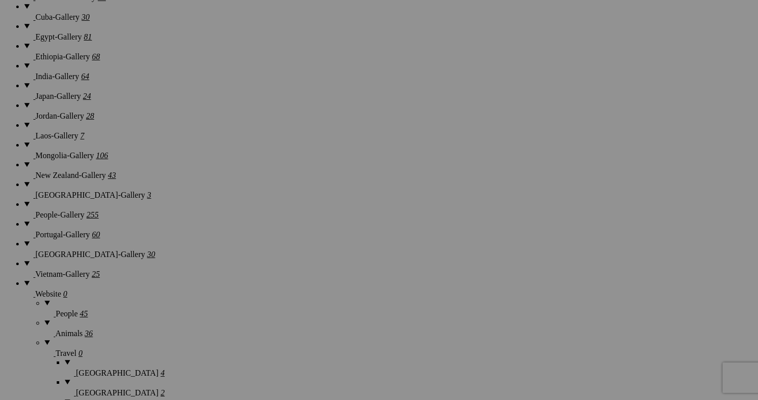
scroll to position [1031, 0]
drag, startPoint x: 205, startPoint y: 311, endPoint x: 235, endPoint y: 70, distance: 242.5
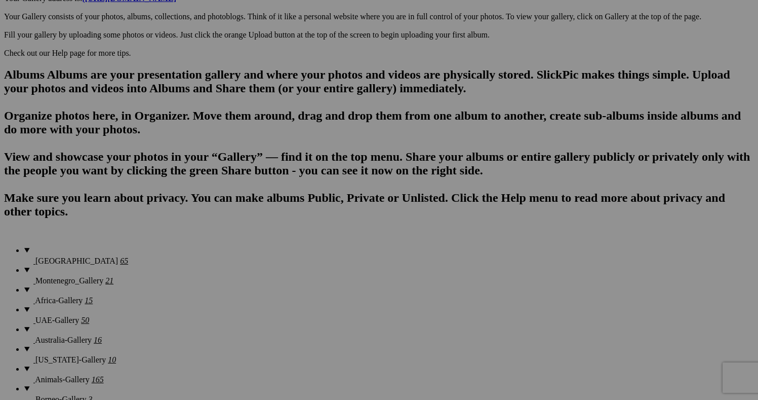
scroll to position [597, 0]
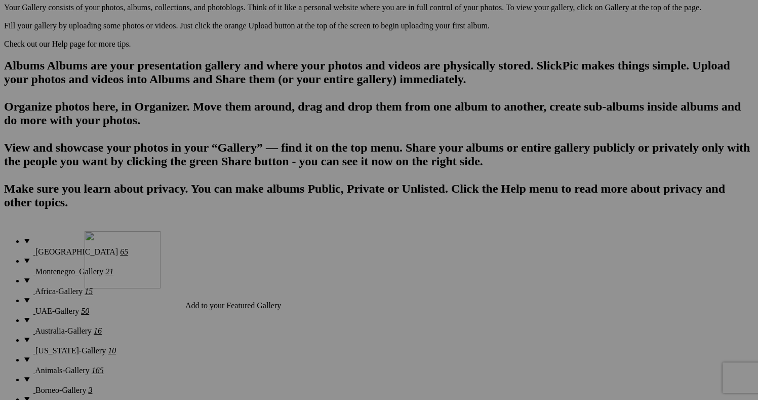
drag, startPoint x: 199, startPoint y: 77, endPoint x: 230, endPoint y: 319, distance: 244.2
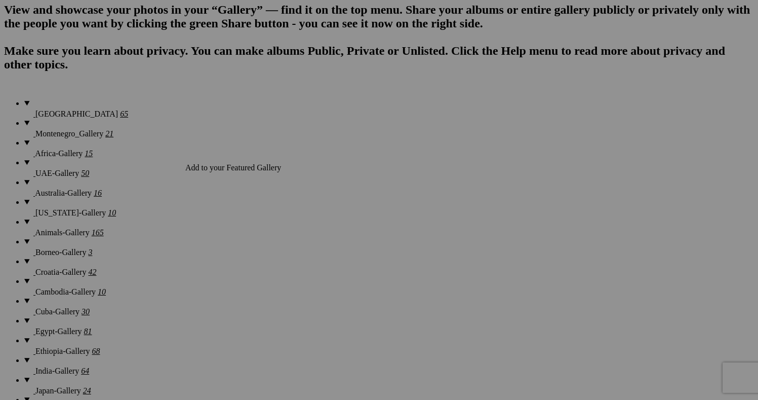
scroll to position [745, 0]
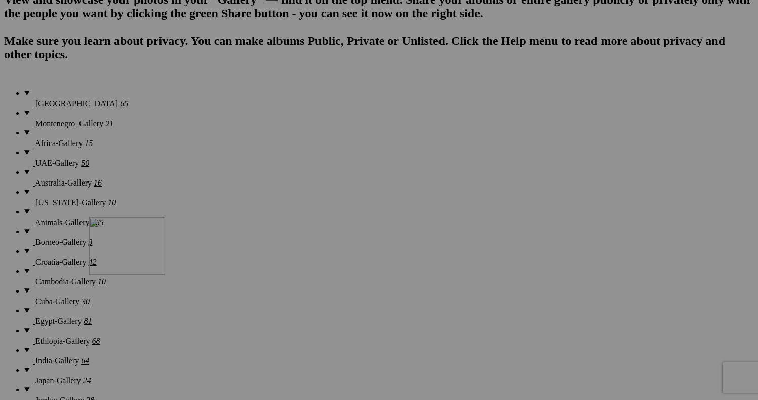
drag, startPoint x: 288, startPoint y: 180, endPoint x: 237, endPoint y: 302, distance: 132.6
click at [312, 265] on span "Yes" at bounding box center [306, 266] width 12 height 9
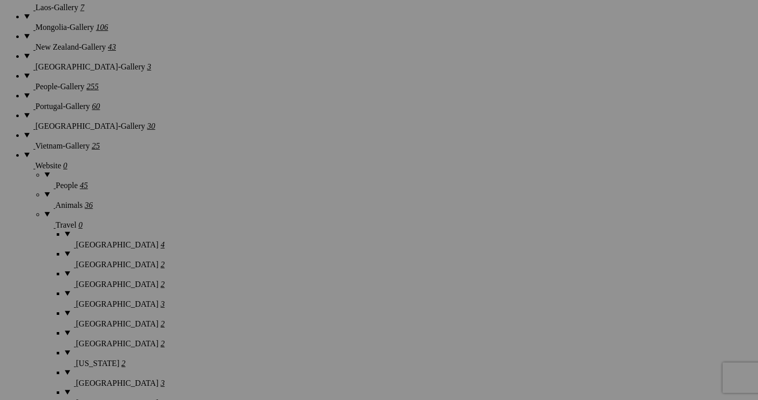
scroll to position [1161, 0]
